Goal: Task Accomplishment & Management: Use online tool/utility

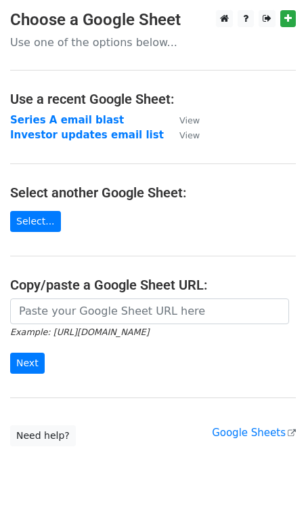
click at [79, 103] on h4 "Use a recent Google Sheet:" at bounding box center [153, 99] width 286 height 16
click at [66, 131] on strong "Investor updates email list" at bounding box center [87, 135] width 154 height 12
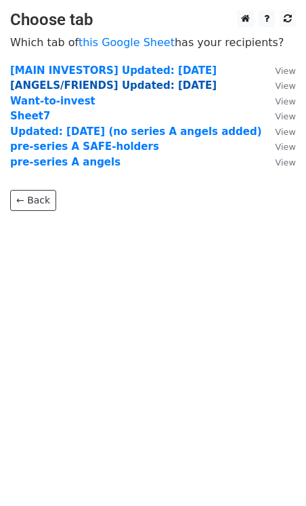
click at [73, 85] on strong "[ANGELS/FRIENDS] Updated: July 17th 2025" at bounding box center [113, 85] width 207 height 12
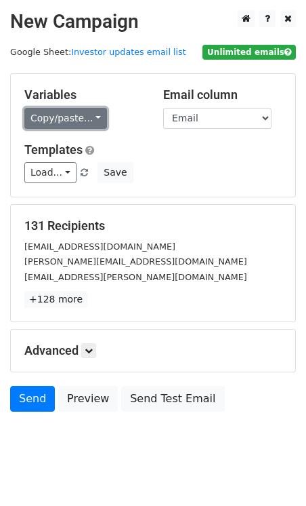
click at [79, 118] on link "Copy/paste..." at bounding box center [65, 118] width 83 height 21
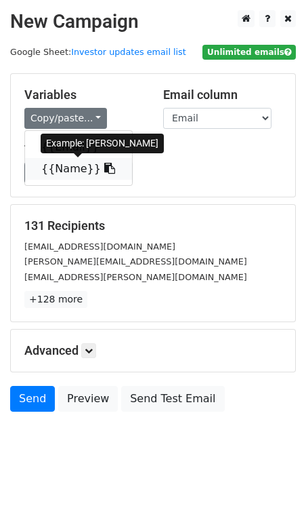
click at [71, 169] on link "{{Name}}" at bounding box center [78, 169] width 107 height 22
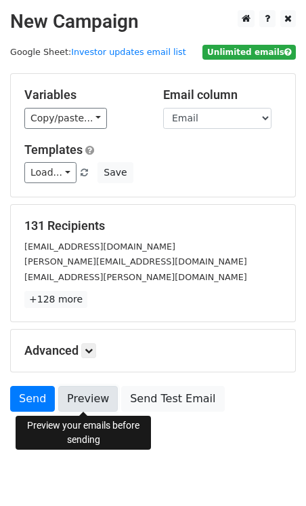
click at [74, 402] on link "Preview" at bounding box center [88, 399] width 60 height 26
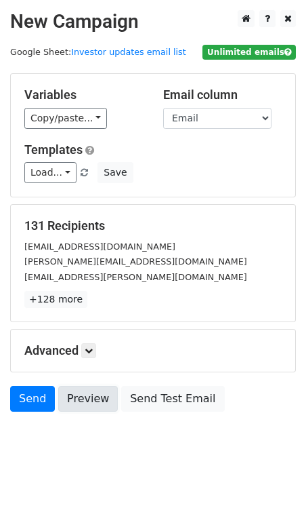
scroll to position [21, 0]
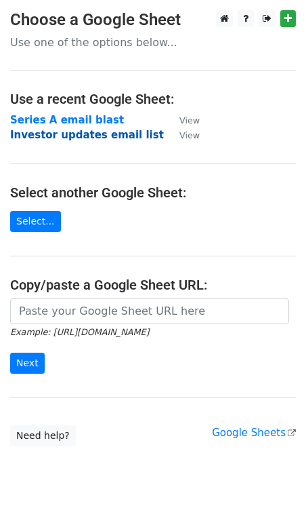
click at [56, 134] on strong "Investor updates email list" at bounding box center [87, 135] width 154 height 12
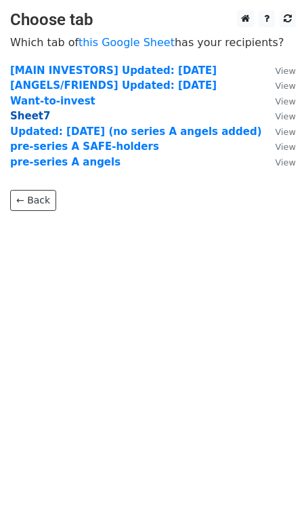
click at [34, 112] on strong "Sheet7" at bounding box center [30, 116] width 40 height 12
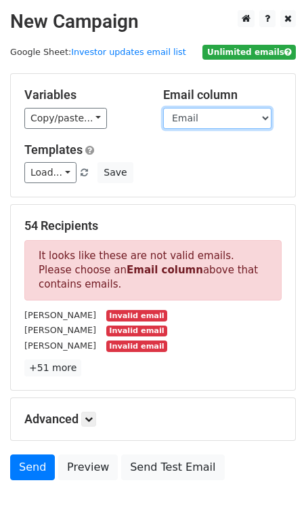
click at [203, 108] on select "Email Name" at bounding box center [217, 118] width 108 height 21
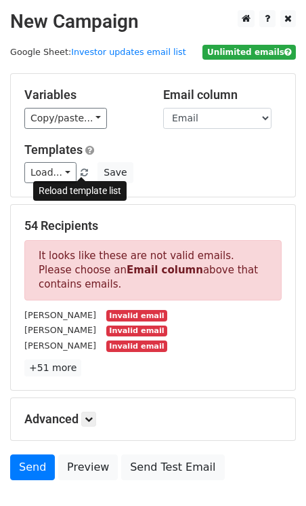
click at [81, 169] on span at bounding box center [84, 173] width 7 height 9
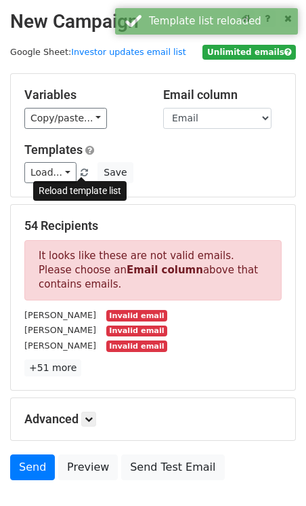
click at [82, 169] on span at bounding box center [84, 173] width 7 height 9
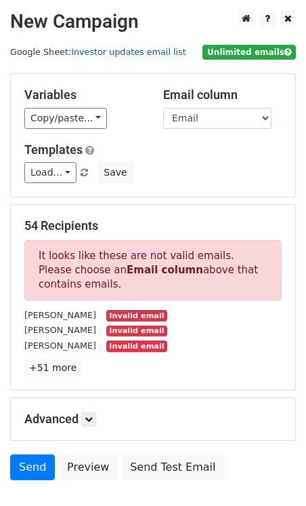
click at [125, 47] on link "Investor updates email list" at bounding box center [128, 52] width 115 height 10
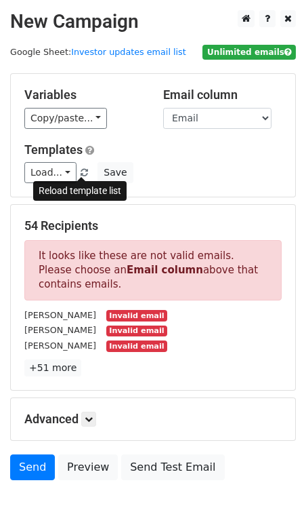
click at [81, 169] on span at bounding box center [84, 173] width 7 height 9
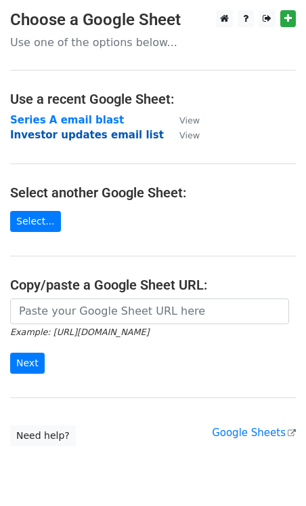
click at [45, 138] on strong "Investor updates email list" at bounding box center [87, 135] width 154 height 12
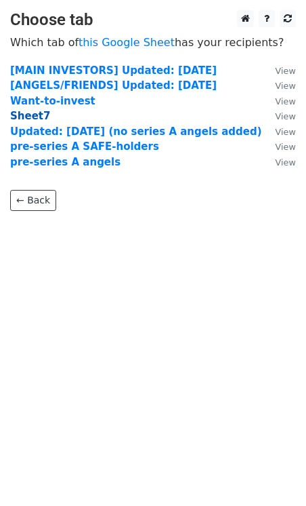
click at [22, 113] on strong "Sheet7" at bounding box center [30, 116] width 40 height 12
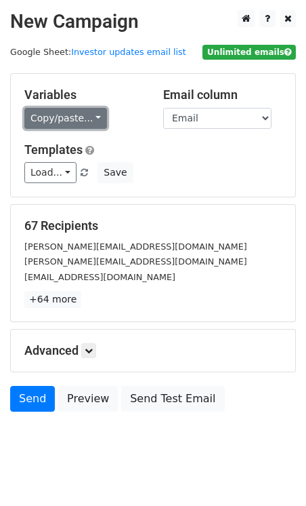
click at [80, 116] on link "Copy/paste..." at bounding box center [65, 118] width 83 height 21
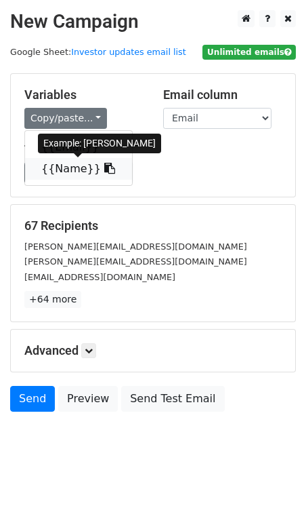
click at [104, 165] on icon at bounding box center [109, 168] width 11 height 11
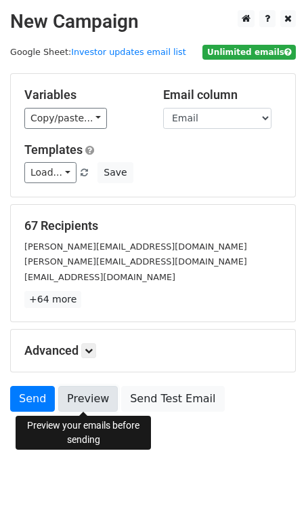
click at [83, 403] on link "Preview" at bounding box center [88, 399] width 60 height 26
click at [89, 405] on link "Preview" at bounding box center [88, 399] width 60 height 26
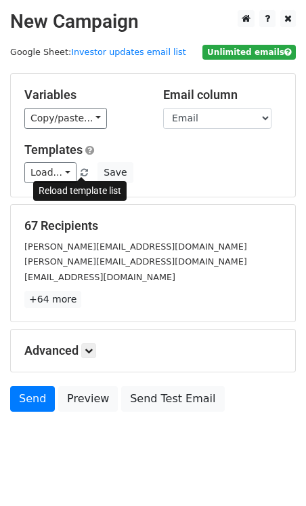
click at [84, 172] on span at bounding box center [84, 173] width 7 height 9
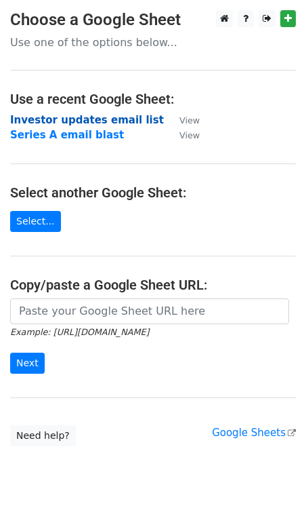
click at [66, 115] on strong "Investor updates email list" at bounding box center [87, 120] width 154 height 12
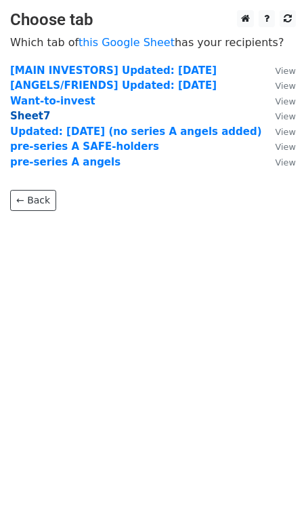
click at [35, 110] on strong "Sheet7" at bounding box center [30, 116] width 40 height 12
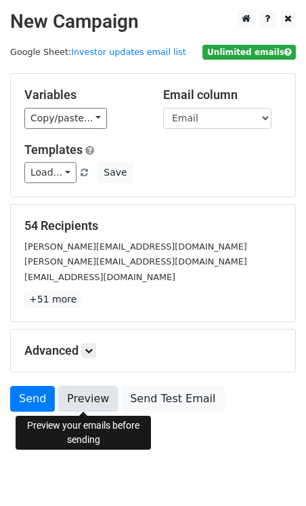
click at [72, 392] on link "Preview" at bounding box center [88, 399] width 60 height 26
